Goal: Obtain resource: Download file/media

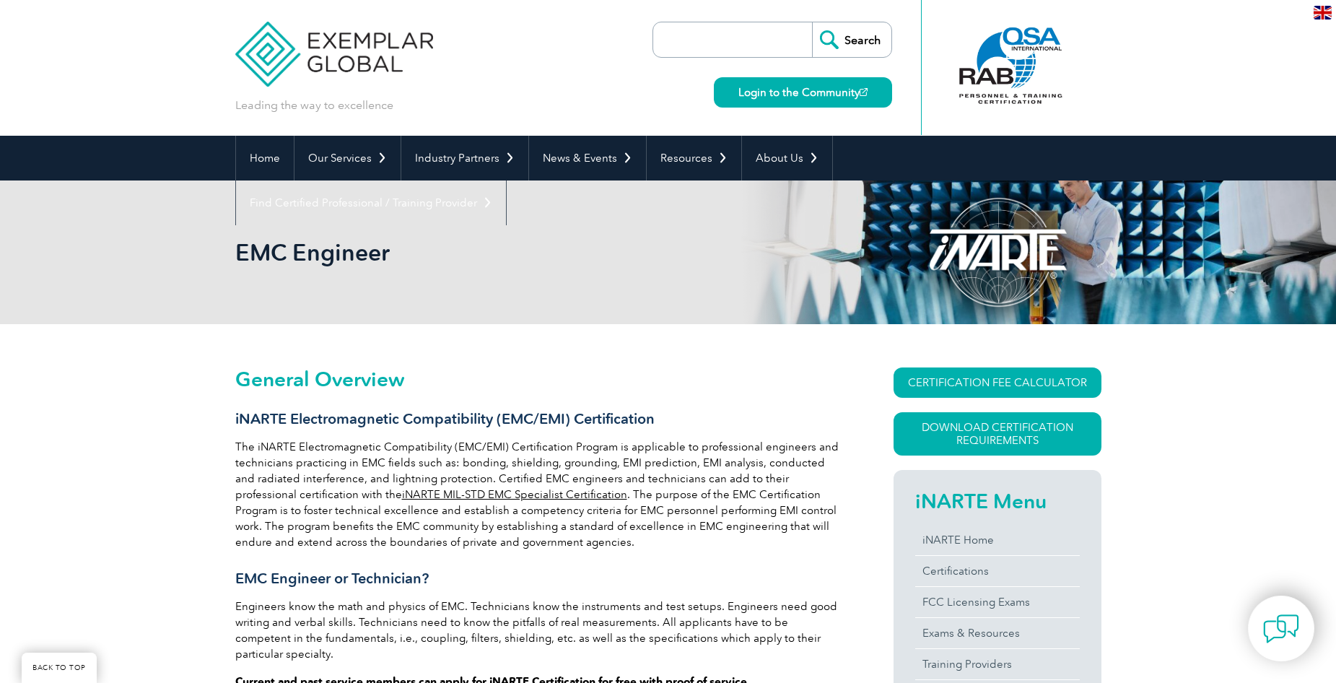
drag, startPoint x: 0, startPoint y: 0, endPoint x: 376, endPoint y: 402, distance: 550.6
click at [363, 598] on p "Engineers know the math and physics of EMC. Technicians know the instruments an…" at bounding box center [538, 630] width 606 height 64
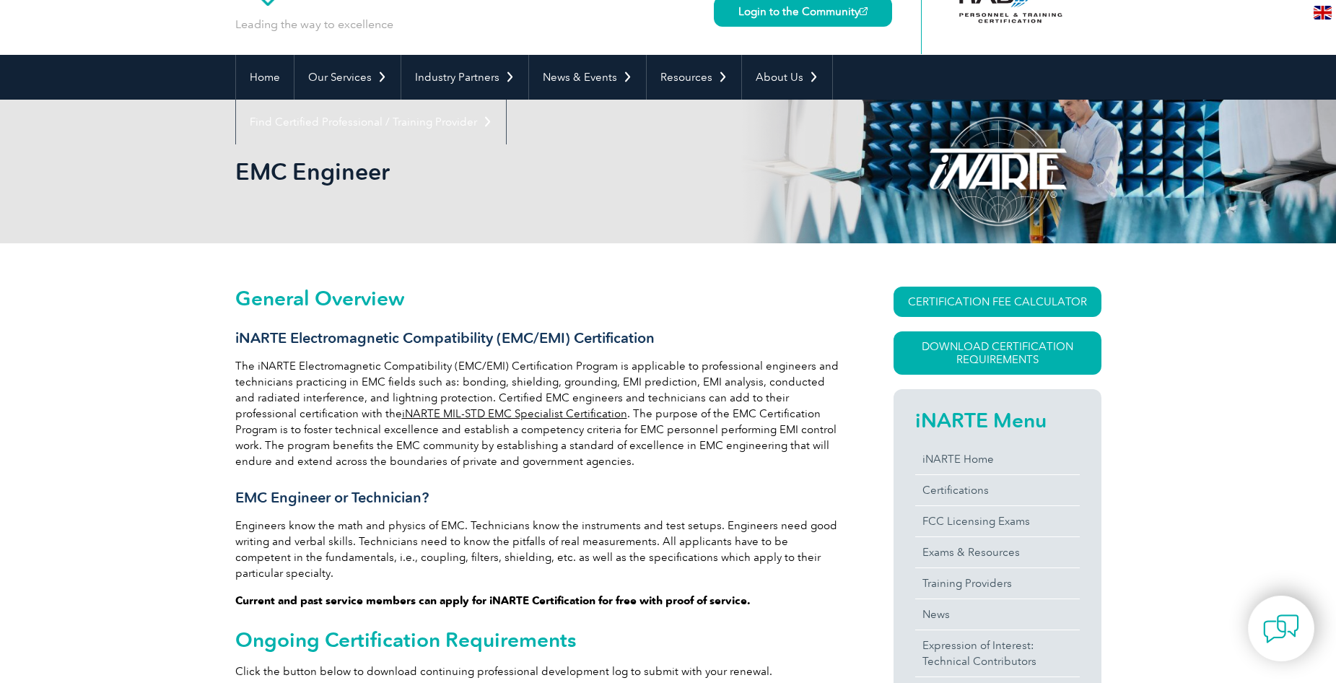
scroll to position [0, 0]
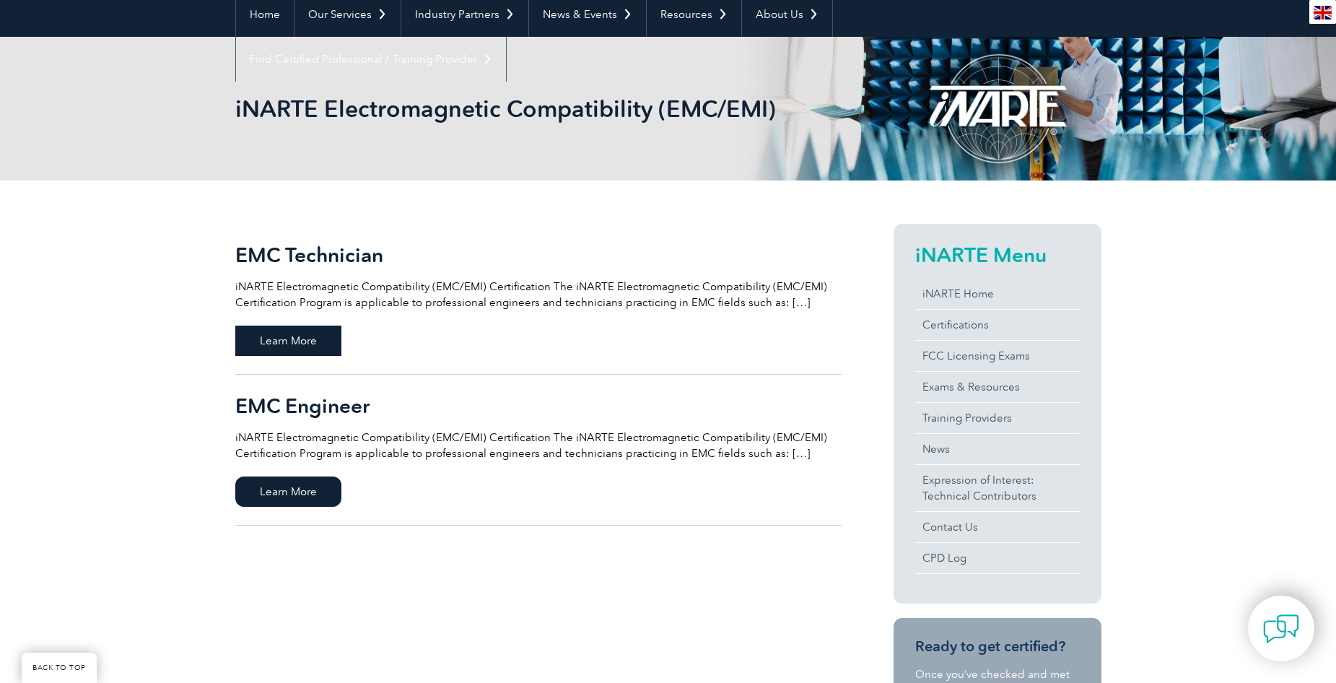
scroll to position [144, 0]
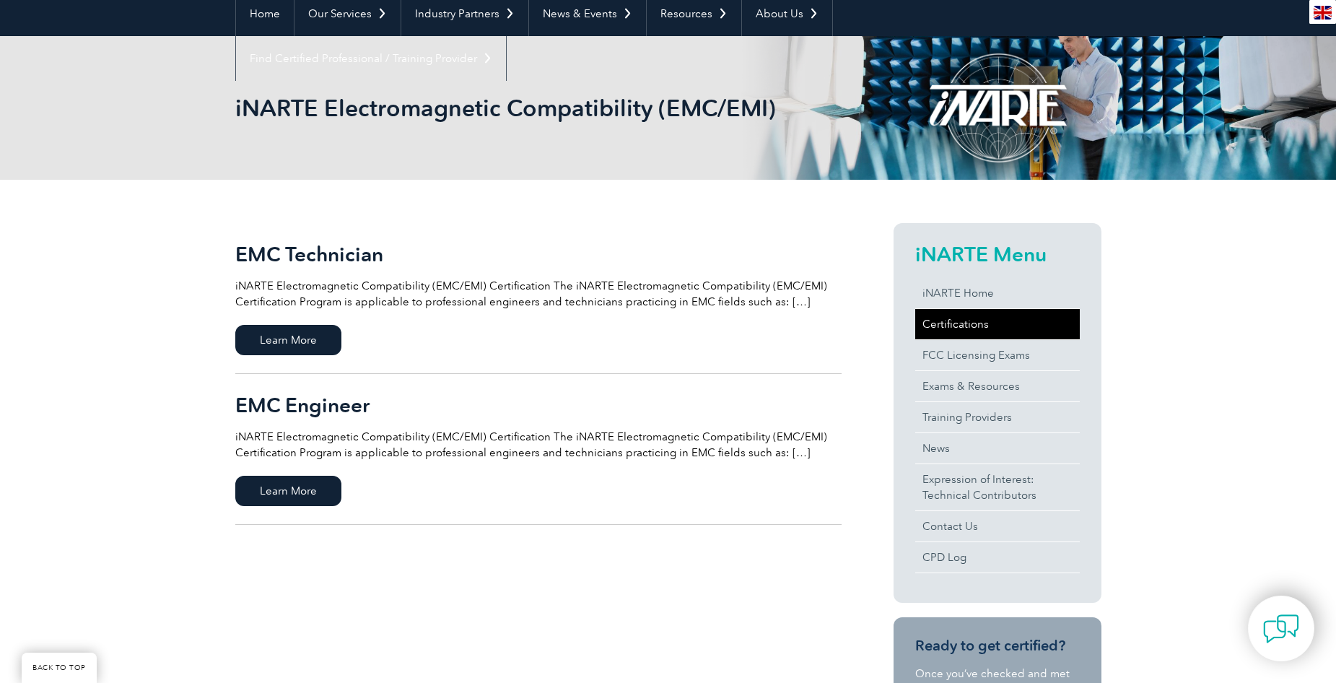
click at [974, 327] on link "Certifications" at bounding box center [997, 324] width 165 height 30
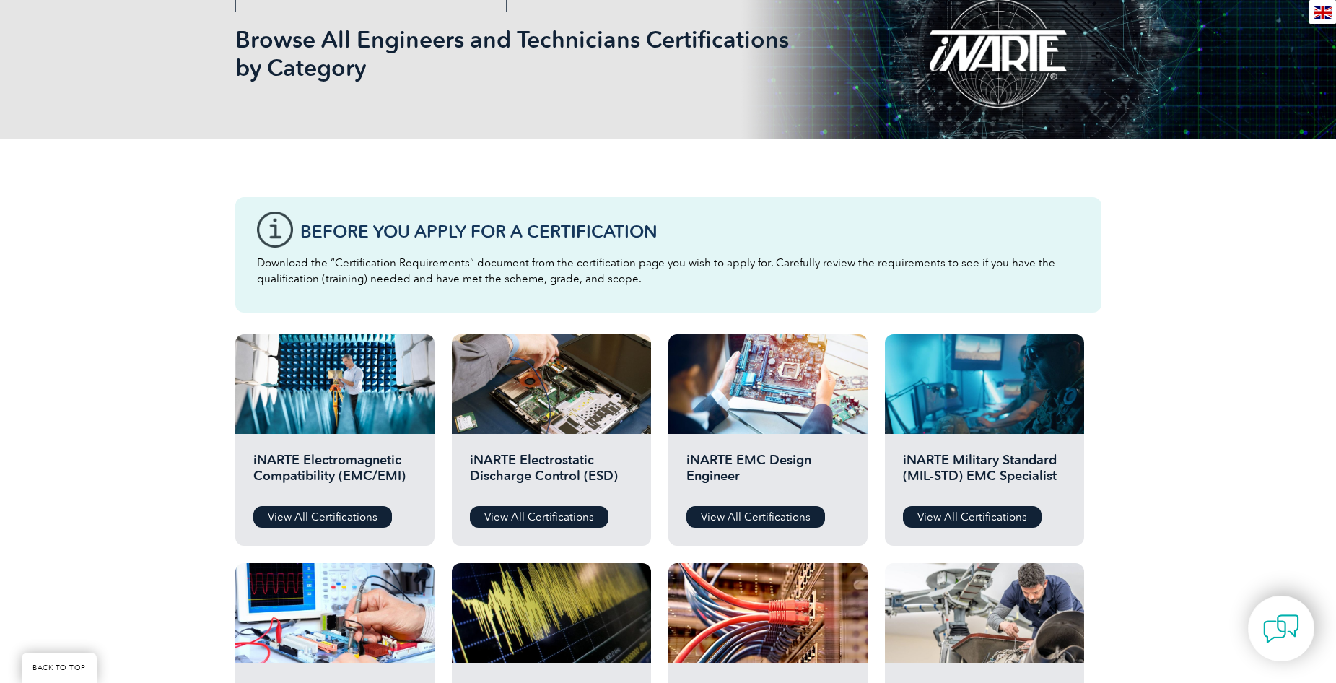
scroll to position [217, 0]
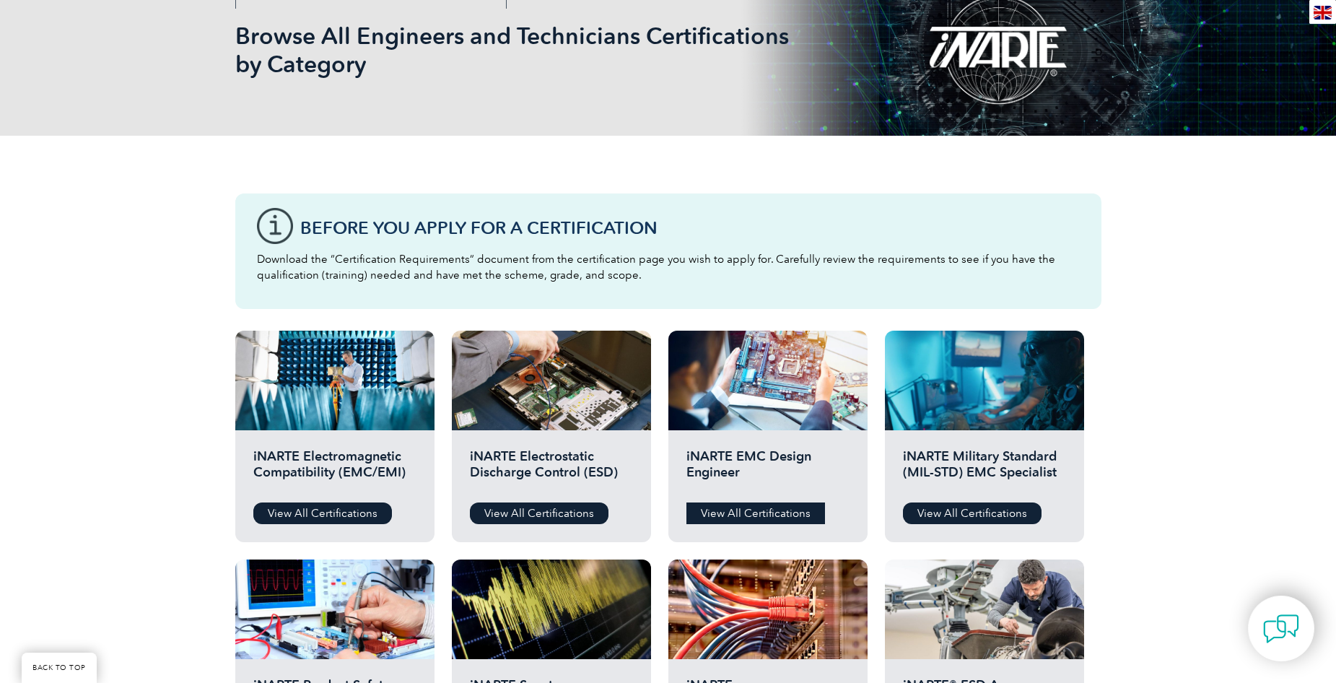
click at [746, 512] on link "View All Certifications" at bounding box center [756, 513] width 139 height 22
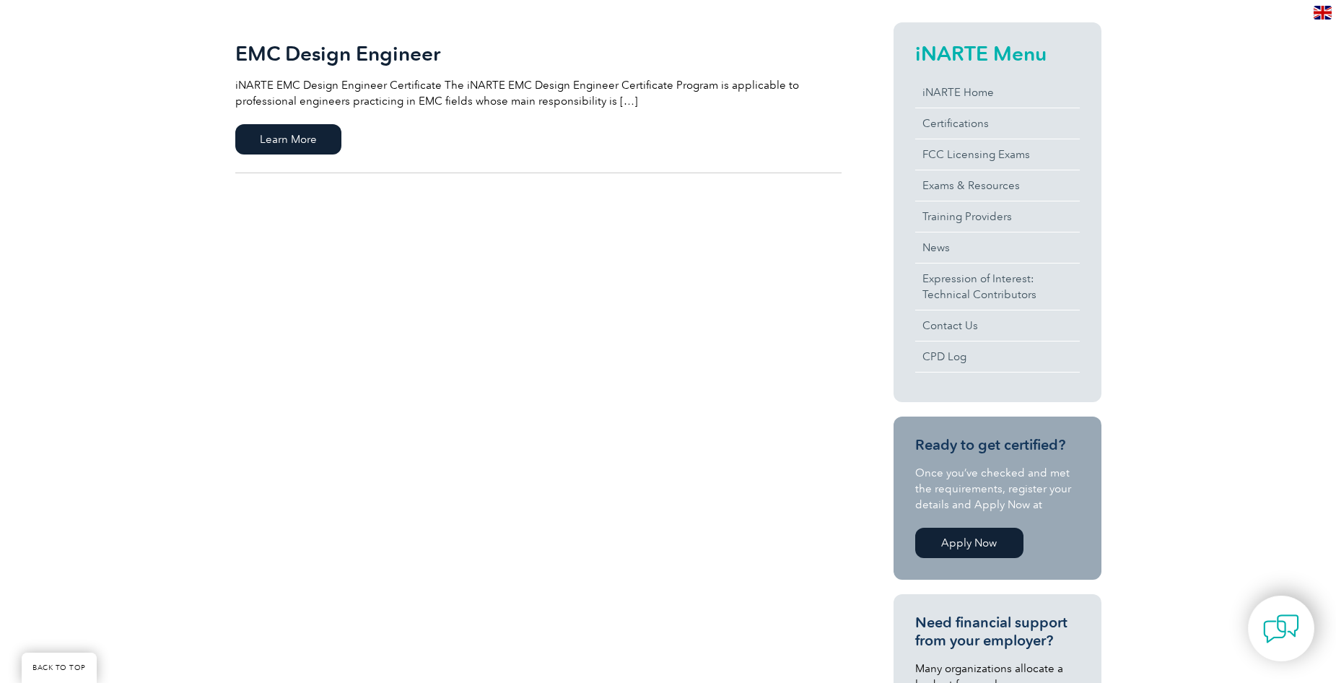
scroll to position [144, 0]
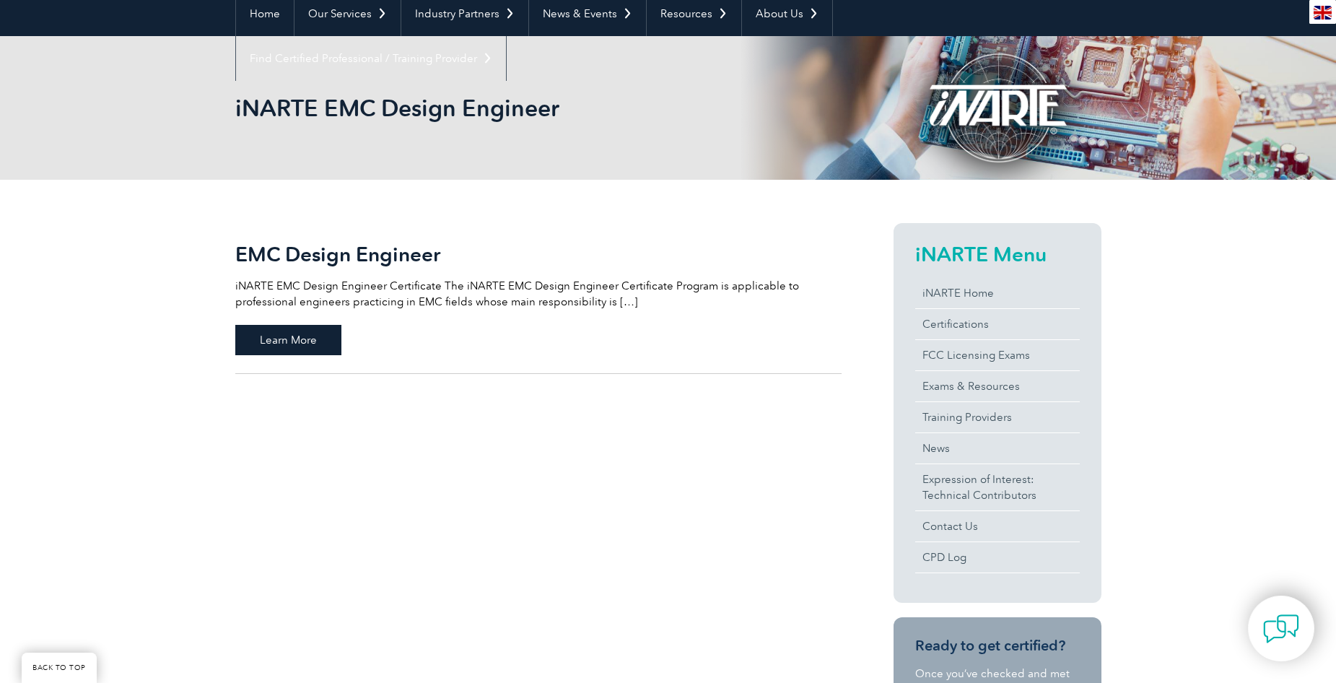
click at [322, 341] on span "Learn More" at bounding box center [288, 340] width 106 height 30
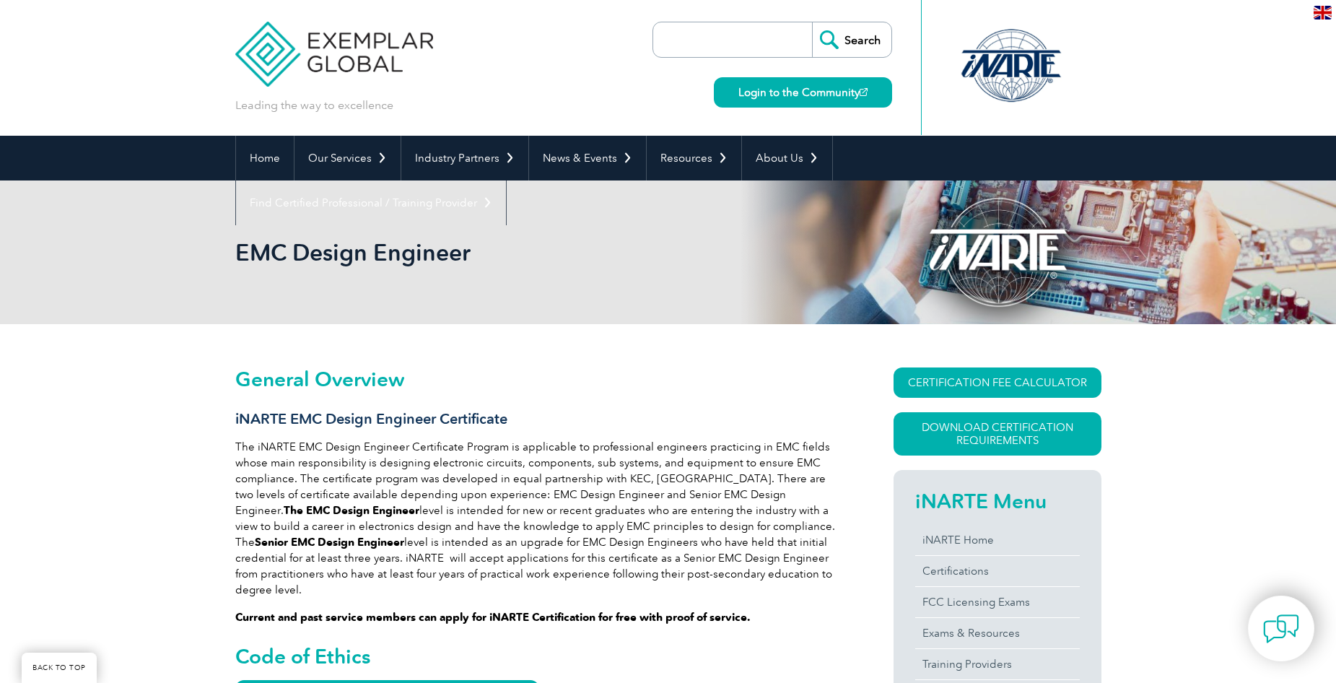
scroll to position [201, 0]
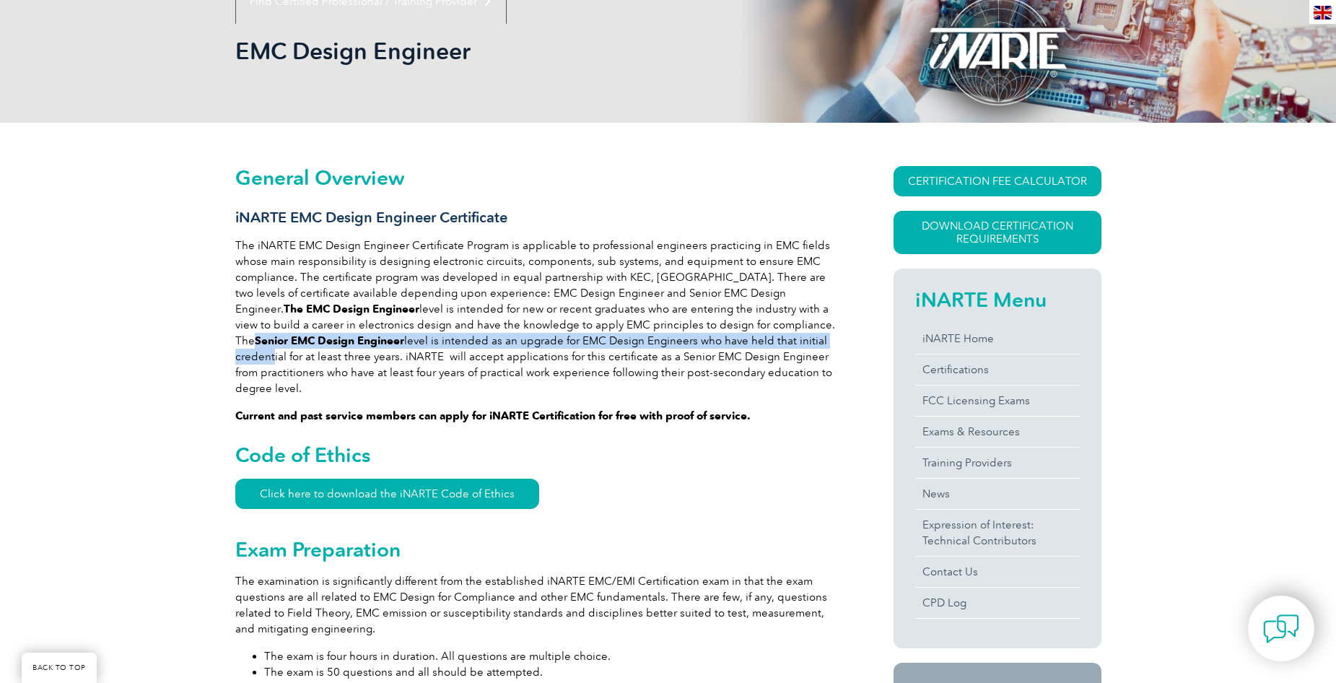
drag, startPoint x: 736, startPoint y: 325, endPoint x: 736, endPoint y: 339, distance: 14.4
click at [736, 339] on p "The iNARTE EMC Design Engineer Certificate Program is applicable to professiona…" at bounding box center [538, 316] width 606 height 159
click at [404, 334] on strong "Senior EMC Design Engineer" at bounding box center [329, 340] width 149 height 13
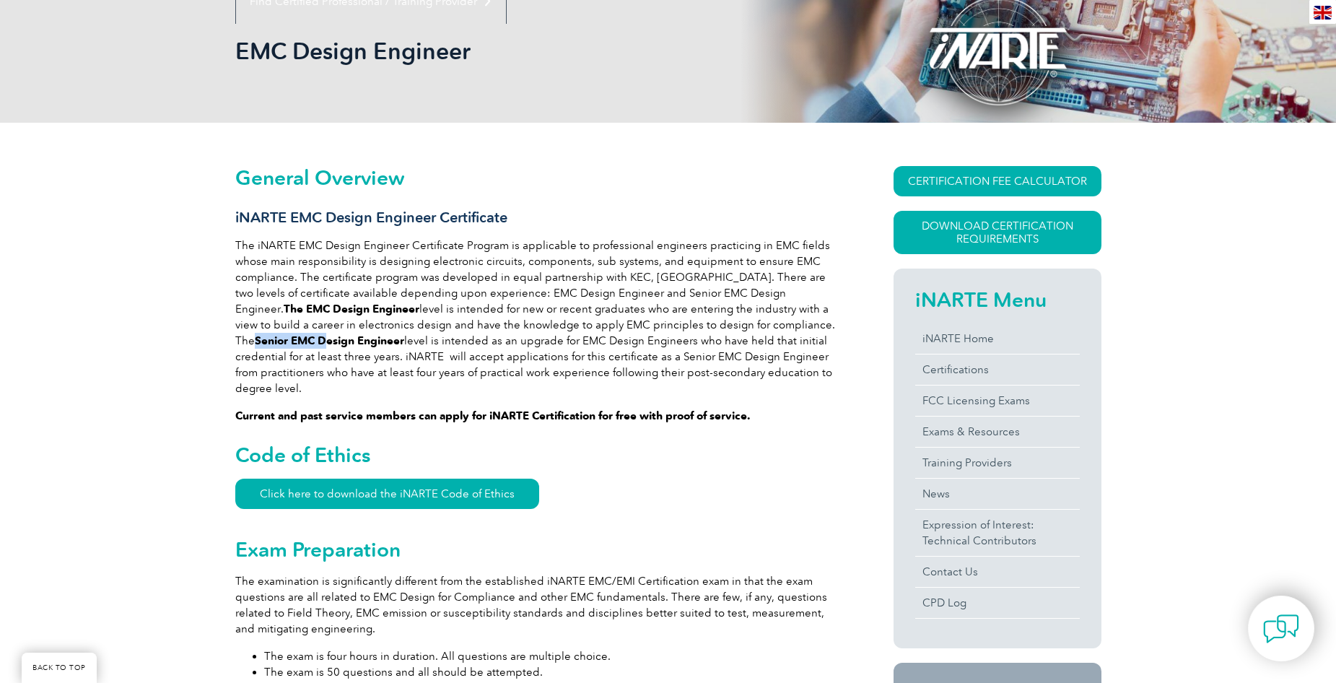
drag, startPoint x: 737, startPoint y: 326, endPoint x: 785, endPoint y: 366, distance: 62.0
click at [404, 334] on strong "Senior EMC Design Engineer" at bounding box center [329, 340] width 149 height 13
drag, startPoint x: 280, startPoint y: 357, endPoint x: 749, endPoint y: 384, distance: 469.3
click at [744, 380] on p "The iNARTE EMC Design Engineer Certificate Program is applicable to professiona…" at bounding box center [538, 316] width 606 height 159
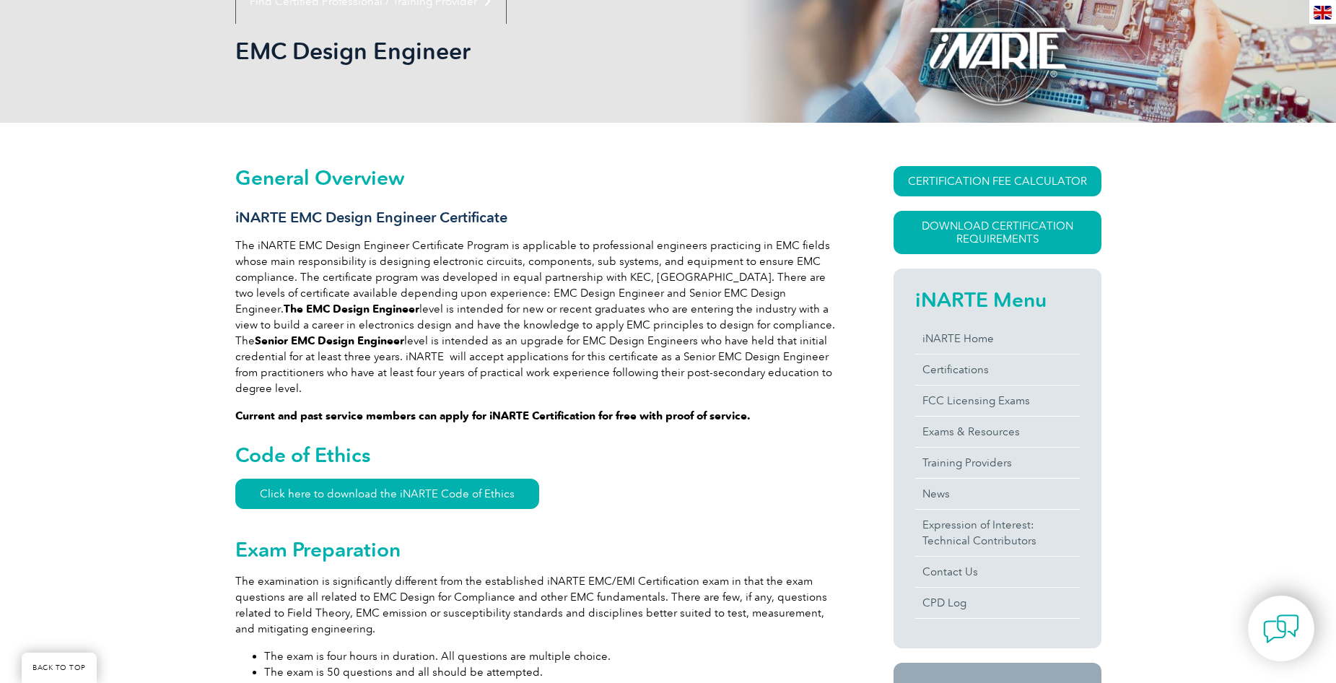
click at [726, 408] on p "Current and past service members can apply for iNARTE Certification for free wi…" at bounding box center [538, 416] width 606 height 16
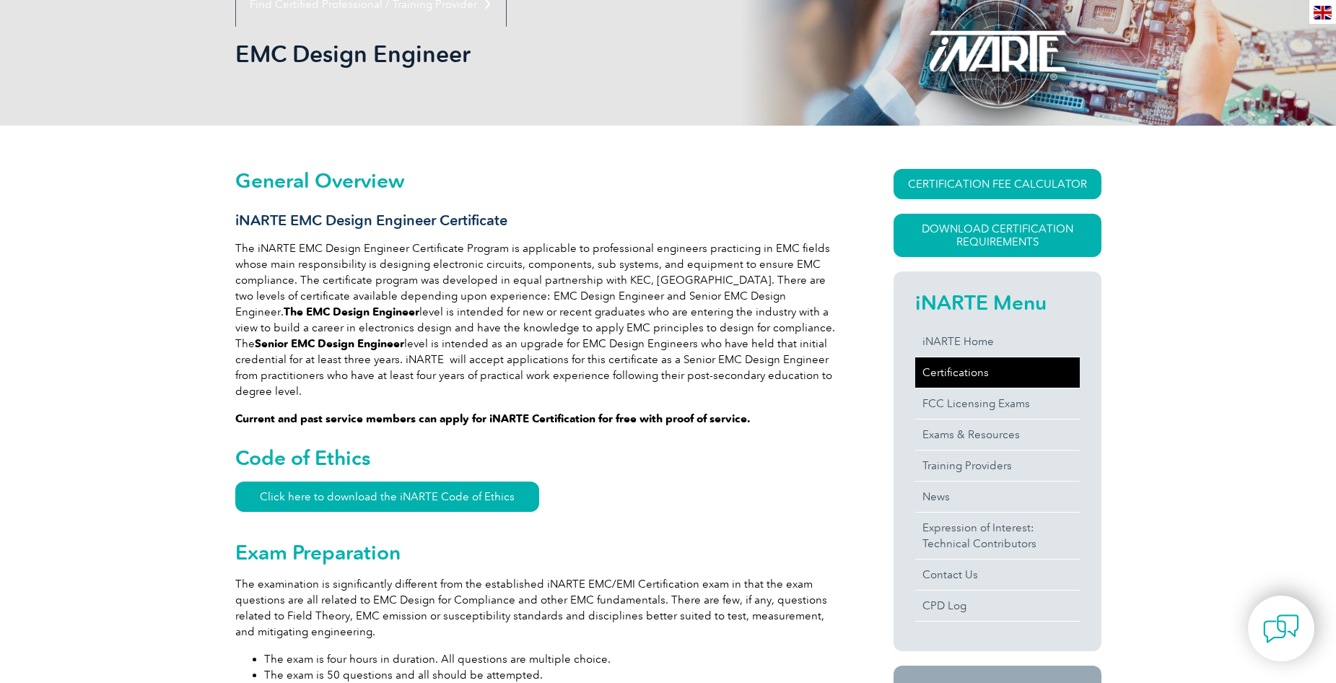
scroll to position [57, 0]
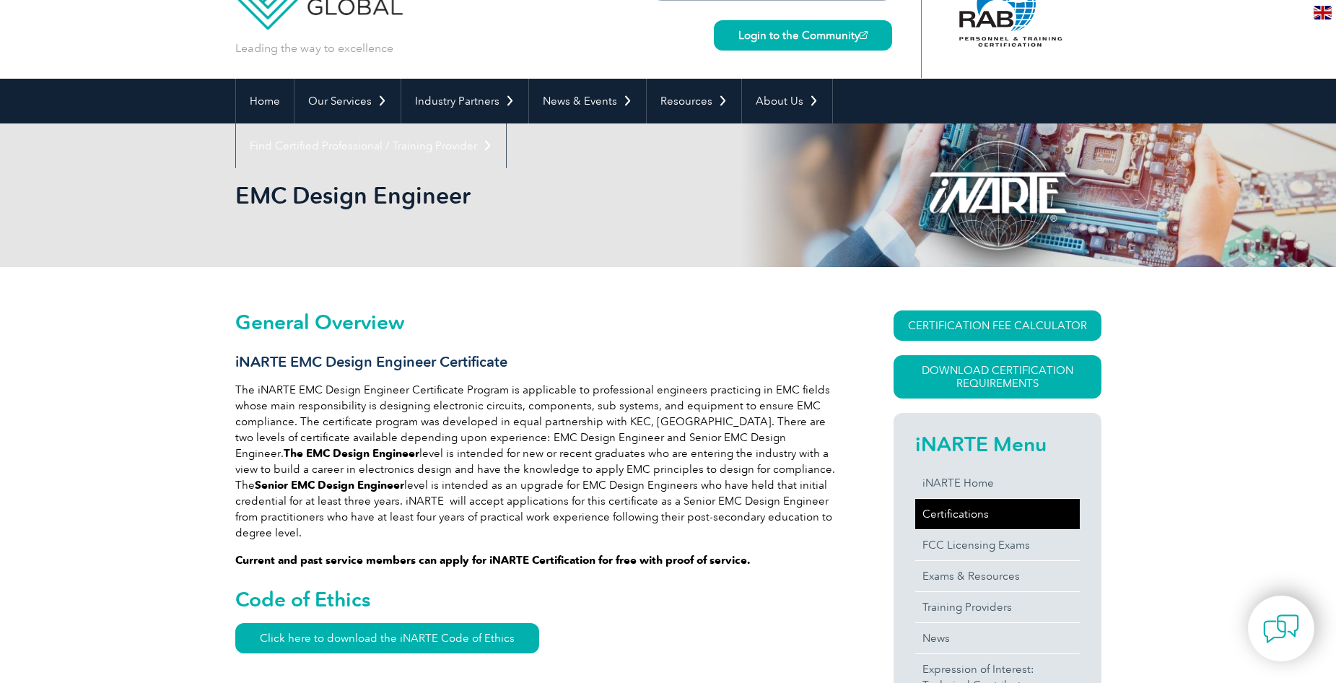
click at [967, 505] on link "Certifications" at bounding box center [997, 514] width 165 height 30
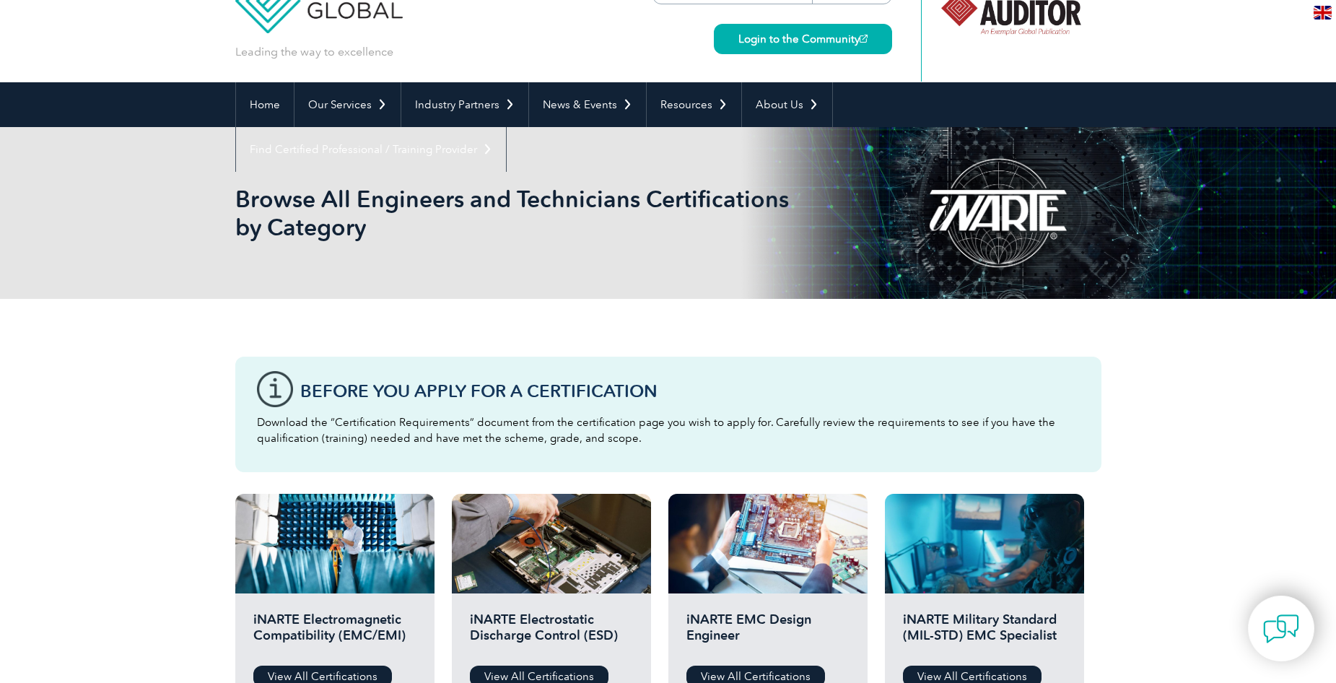
scroll to position [289, 0]
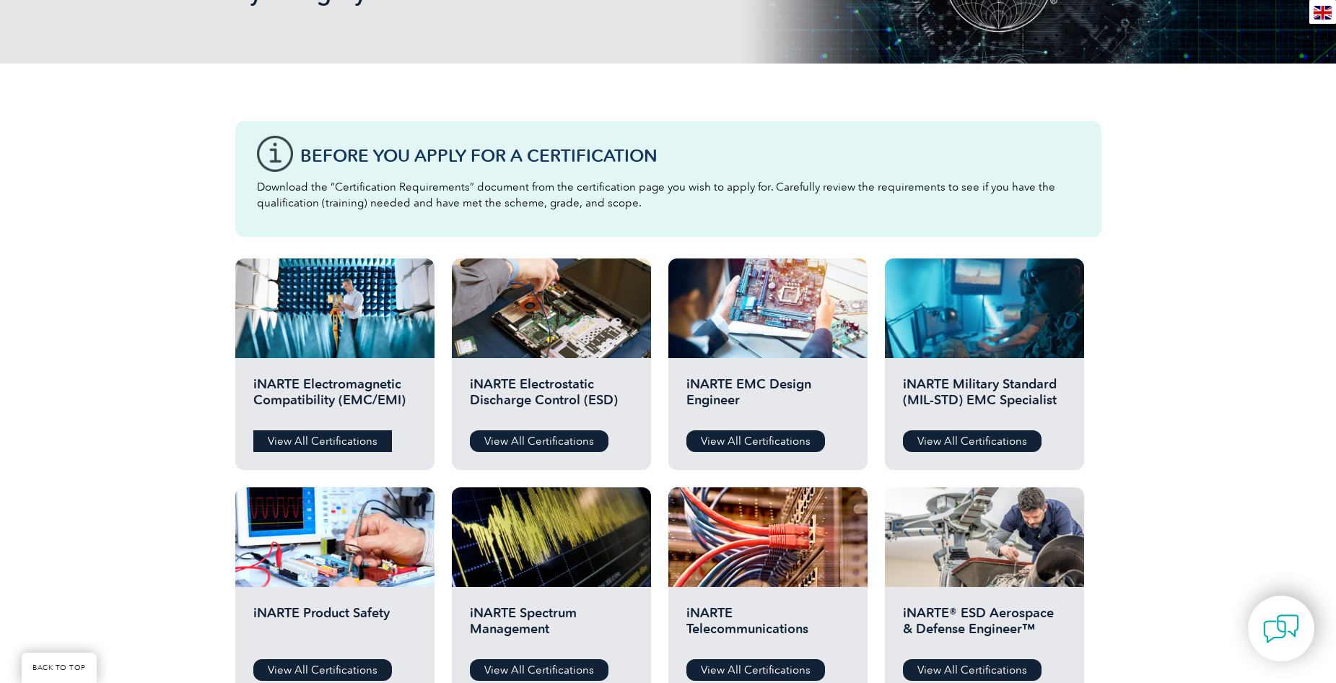
click at [352, 442] on link "View All Certifications" at bounding box center [322, 441] width 139 height 22
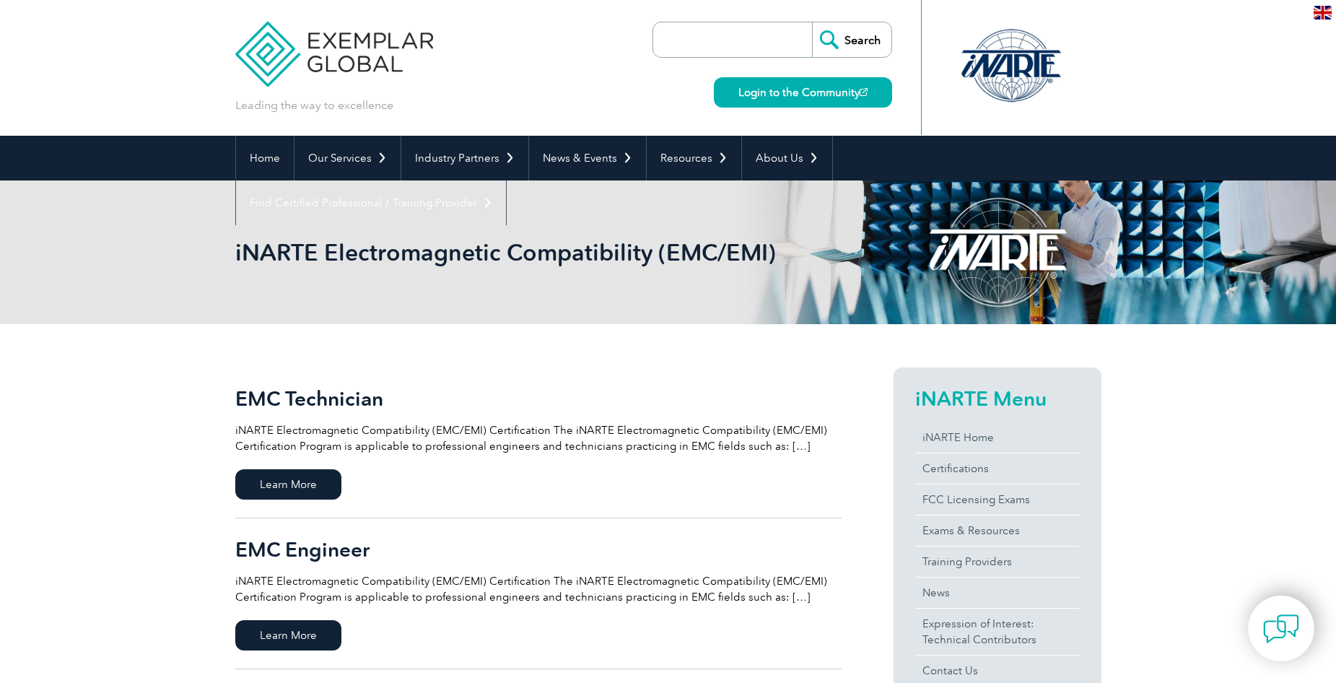
scroll to position [144, 0]
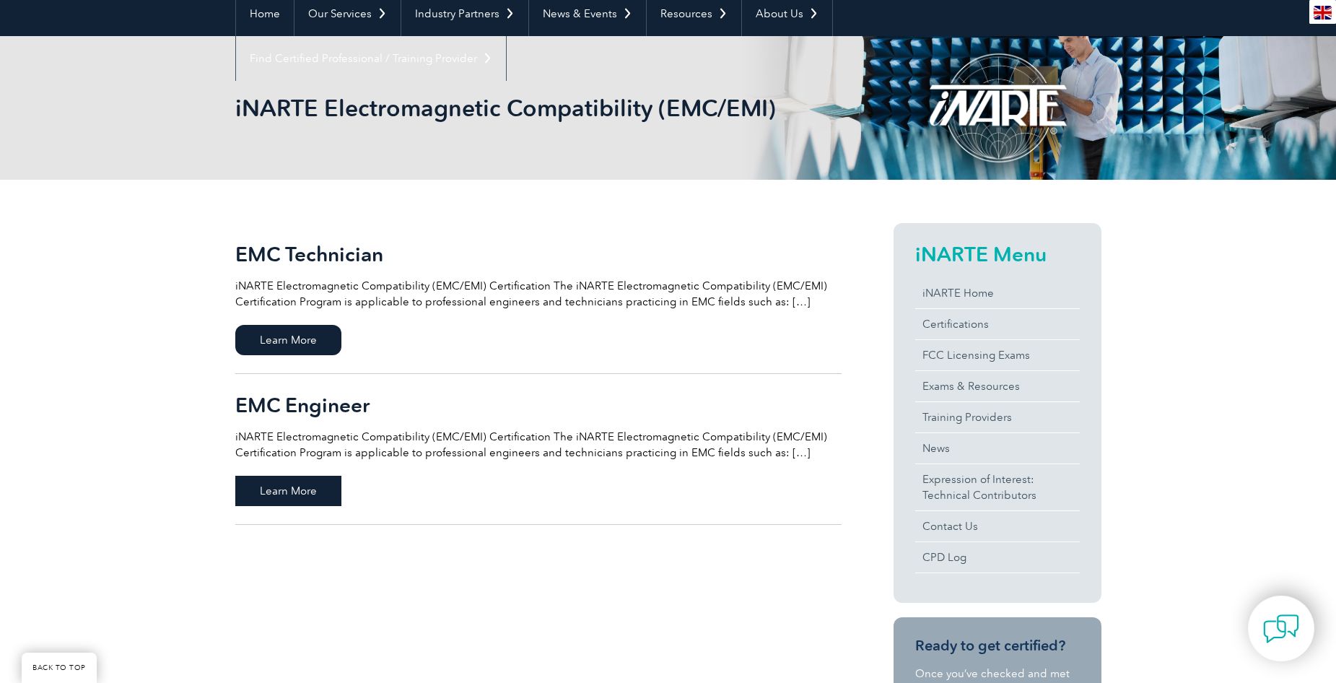
click at [319, 495] on span "Learn More" at bounding box center [288, 491] width 106 height 30
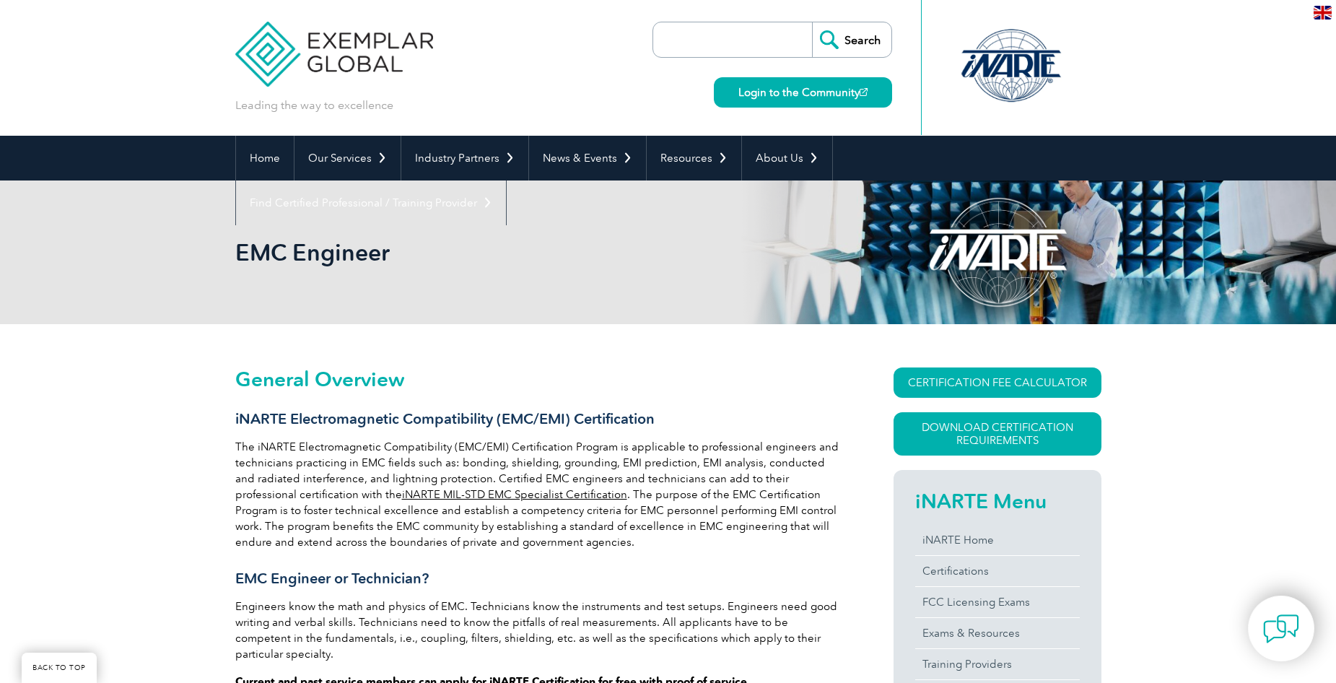
scroll to position [232, 0]
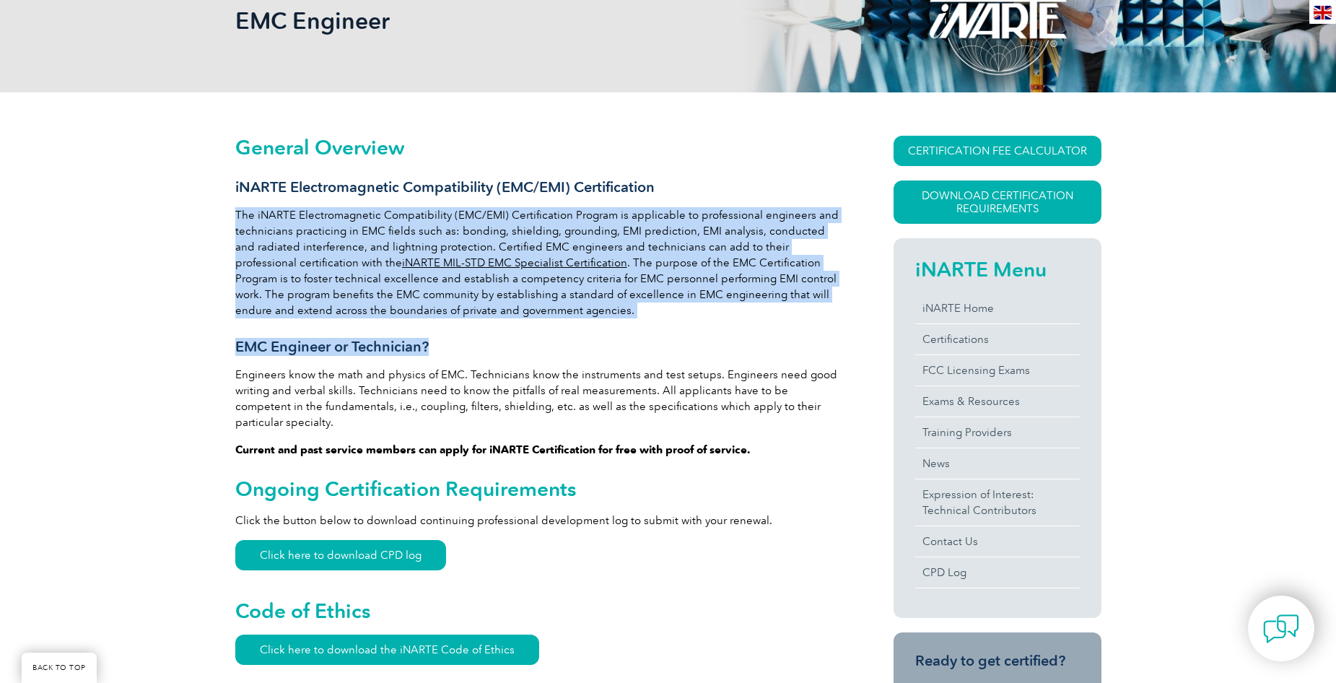
drag, startPoint x: 237, startPoint y: 216, endPoint x: 826, endPoint y: 377, distance: 610.7
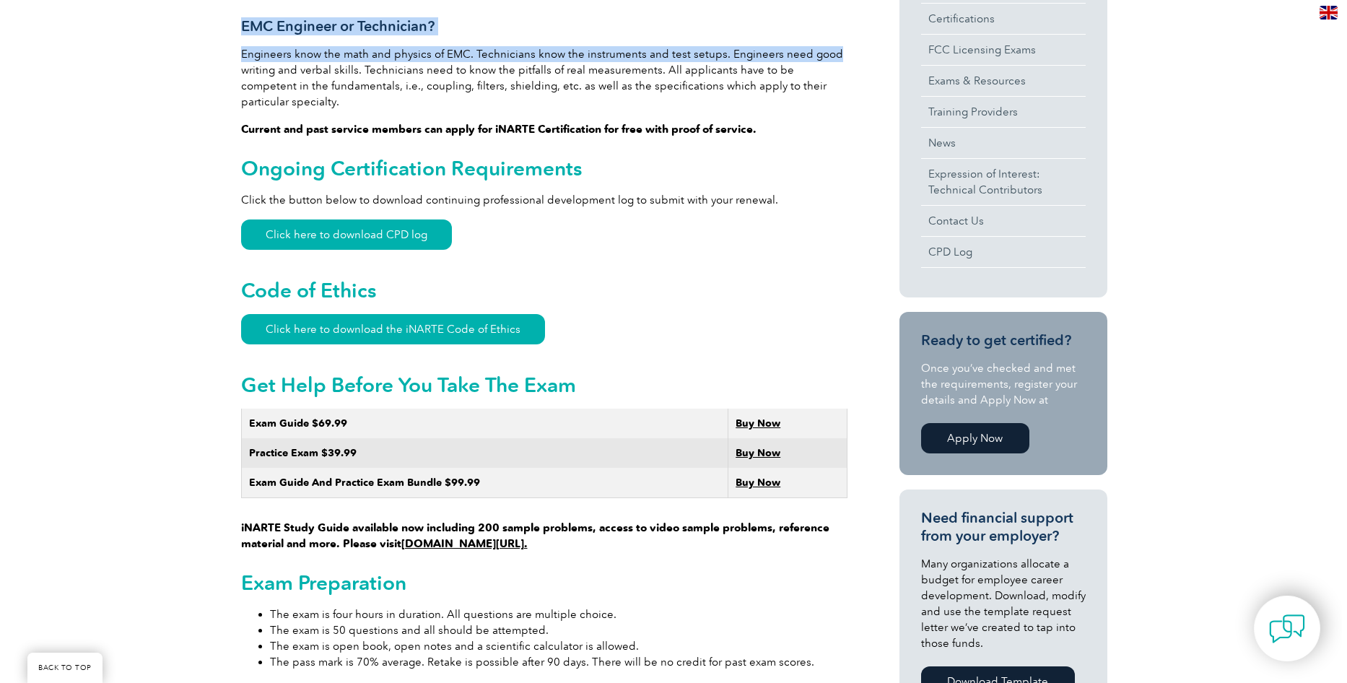
scroll to position [160, 0]
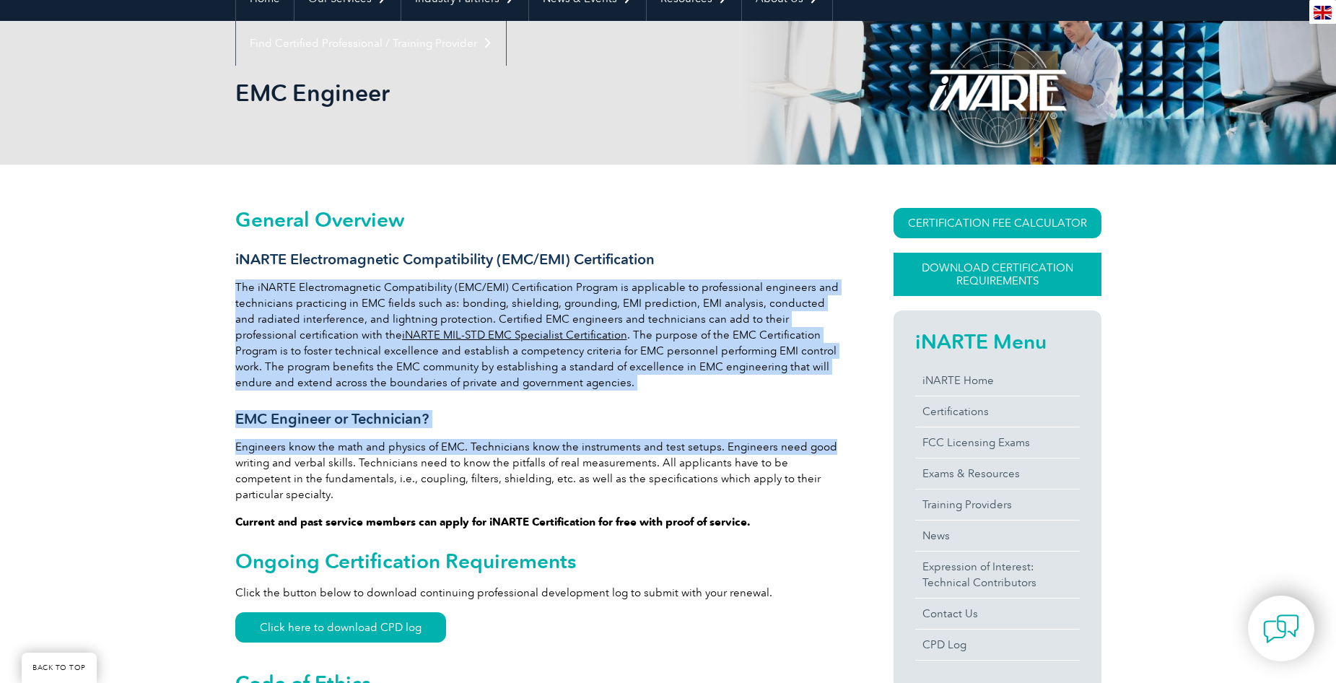
click at [975, 271] on link "Download Certification Requirements" at bounding box center [998, 274] width 208 height 43
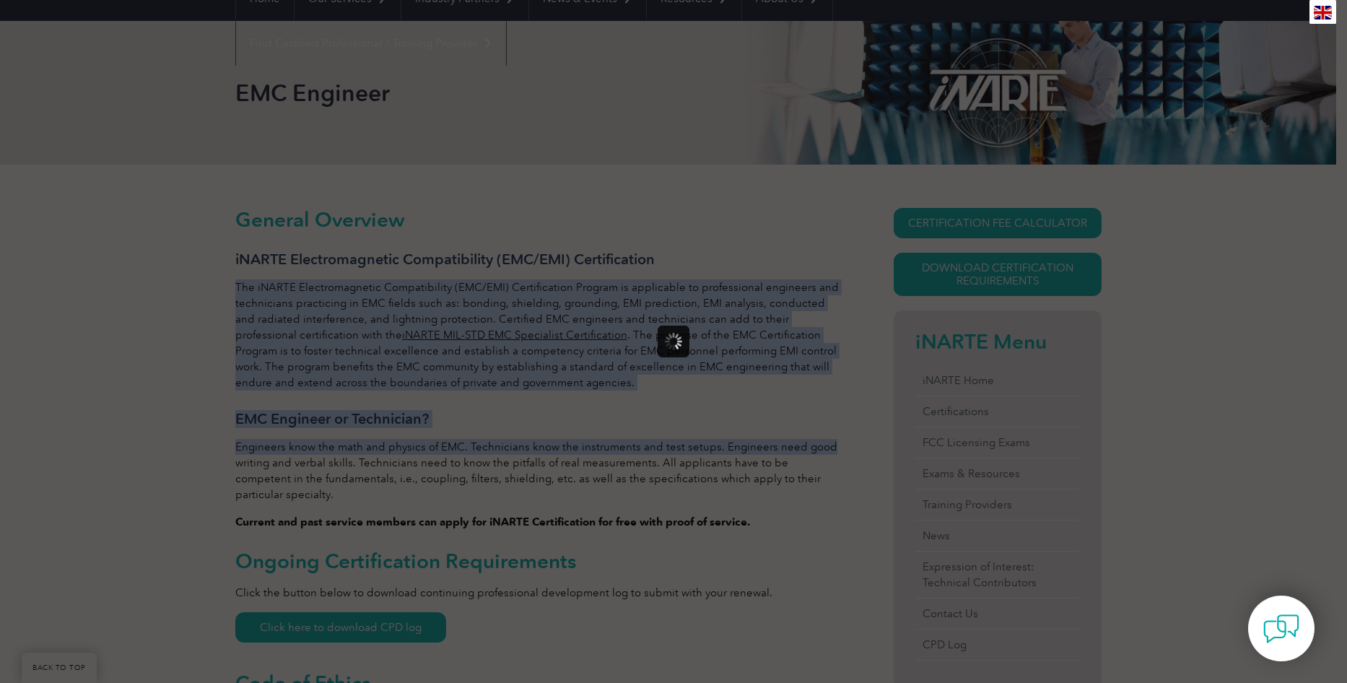
scroll to position [0, 0]
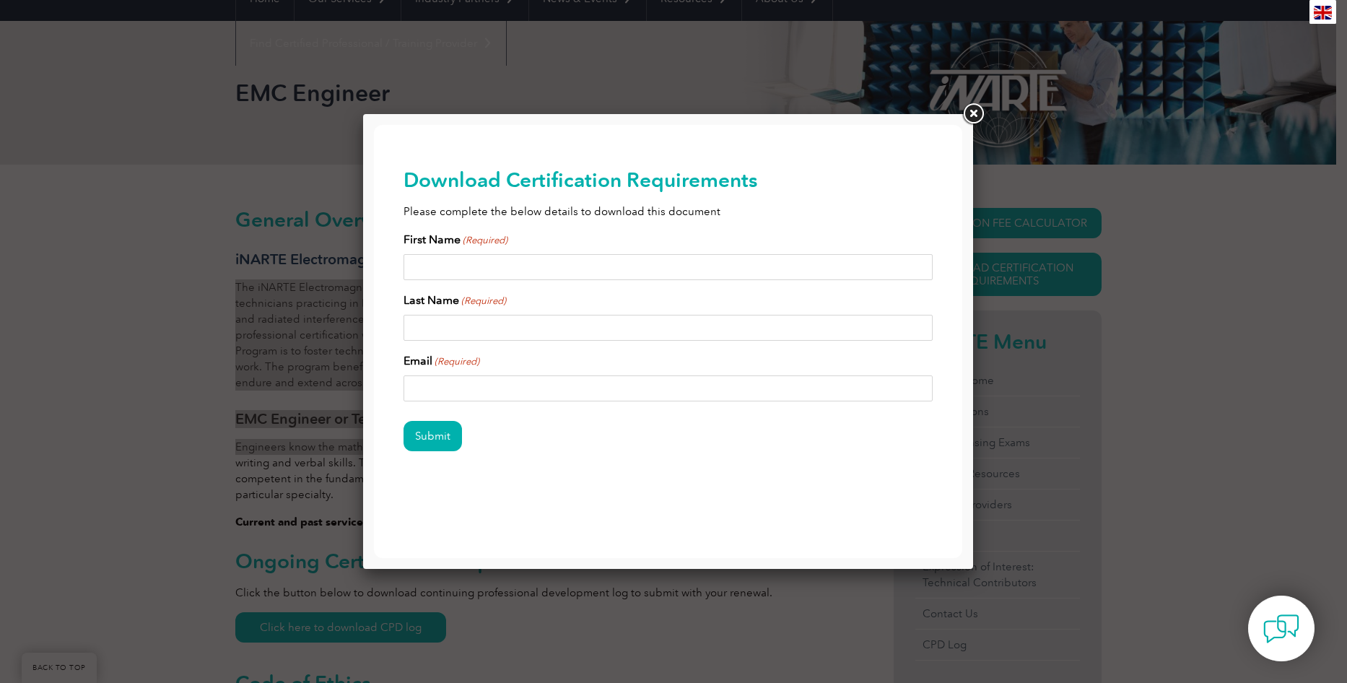
click at [510, 272] on input "First Name (Required)" at bounding box center [669, 267] width 530 height 26
type input "Nicklas"
type input "Koeller"
type input "n"
type input "nicklas.koeller@e3compliance.com"
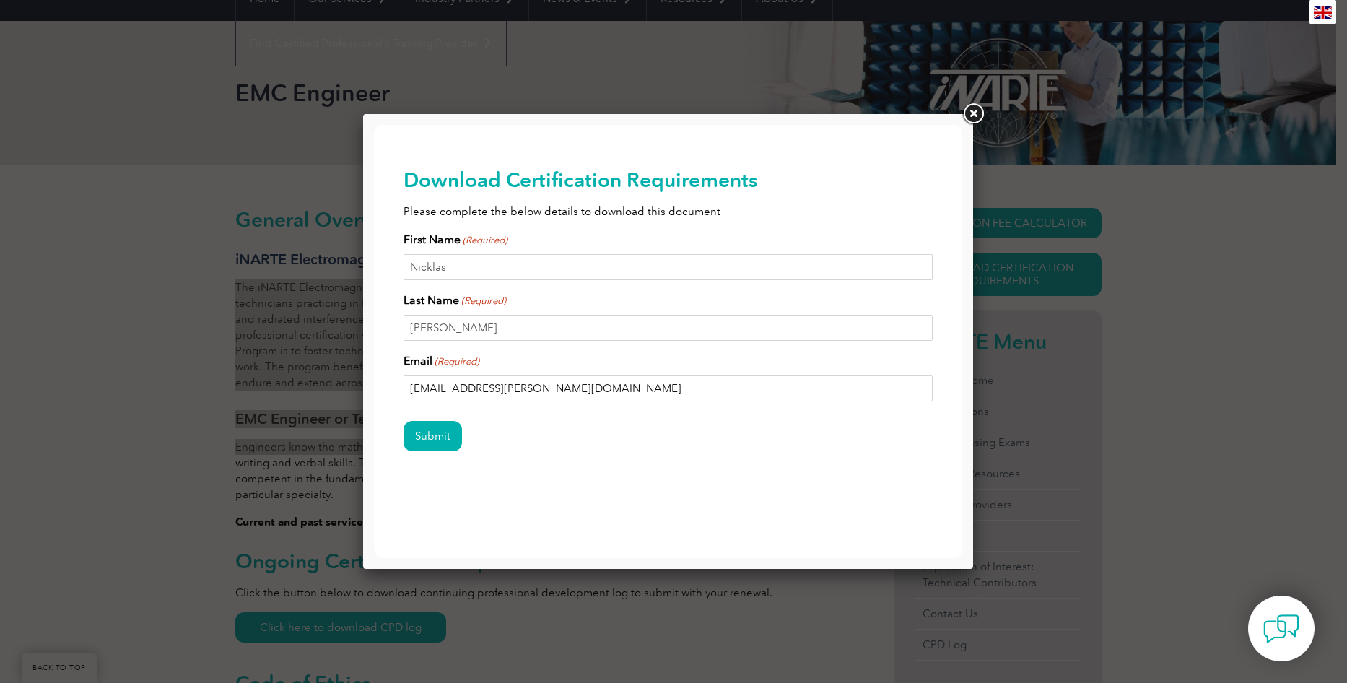
click at [404, 421] on input "Submit" at bounding box center [433, 436] width 58 height 30
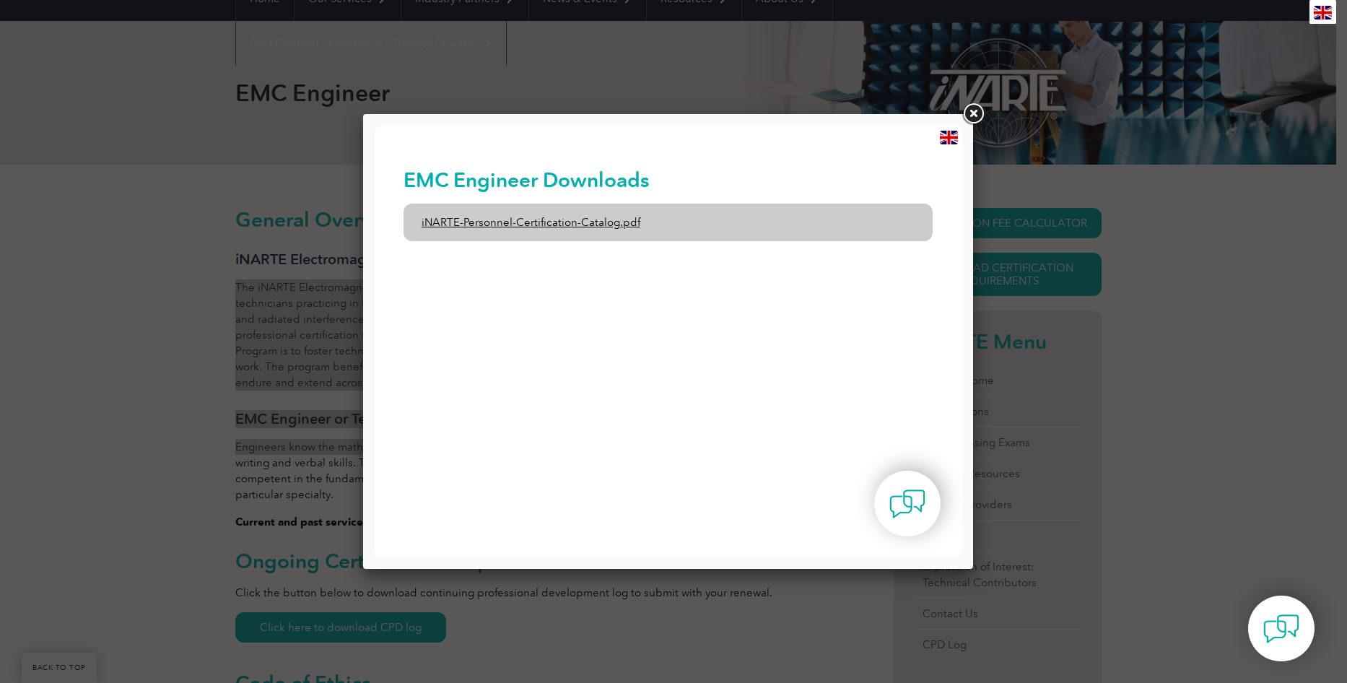
click at [549, 220] on link "iNARTE-Personnel-Certification-Catalog.pdf" at bounding box center [669, 223] width 530 height 38
